Goal: Task Accomplishment & Management: Manage account settings

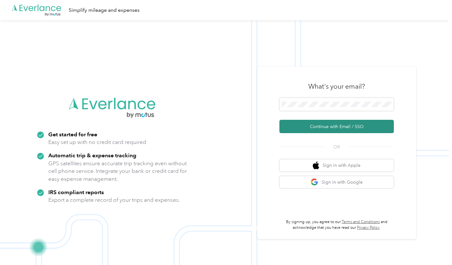
click at [322, 128] on button "Continue with Email / SSO" at bounding box center [337, 126] width 114 height 13
